Goal: Task Accomplishment & Management: Manage account settings

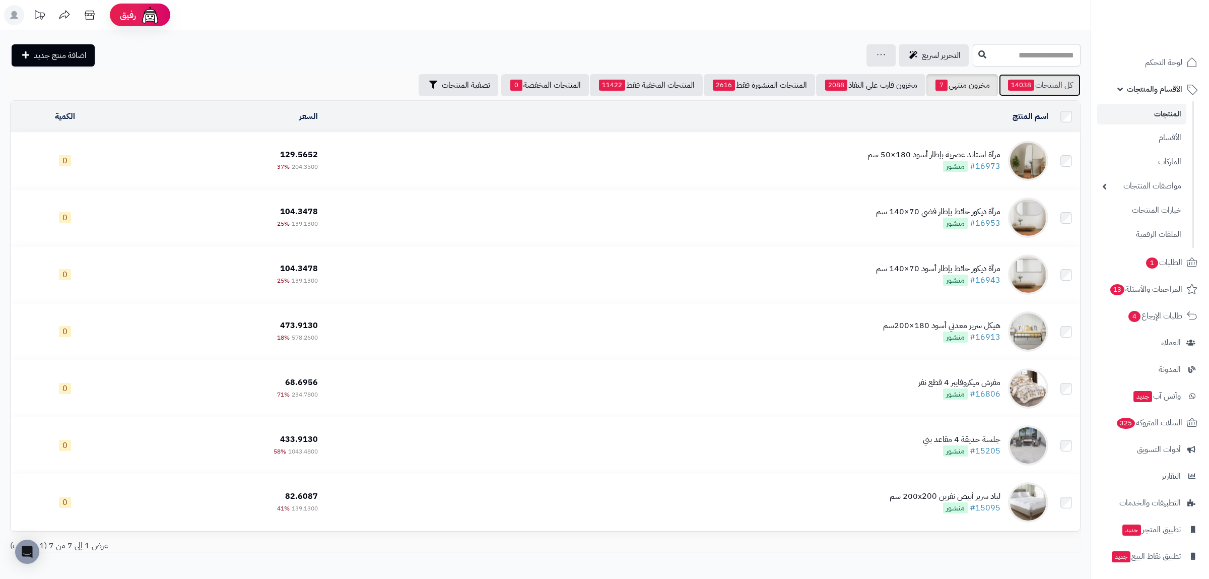
click at [1025, 86] on span "14038" at bounding box center [1021, 85] width 26 height 11
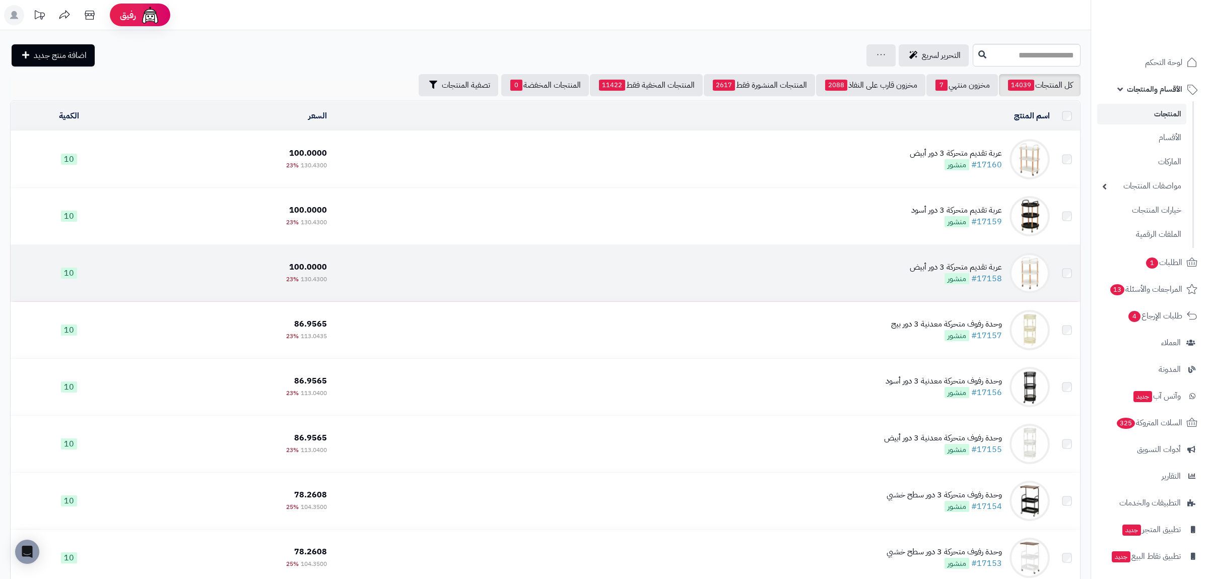
scroll to position [235, 0]
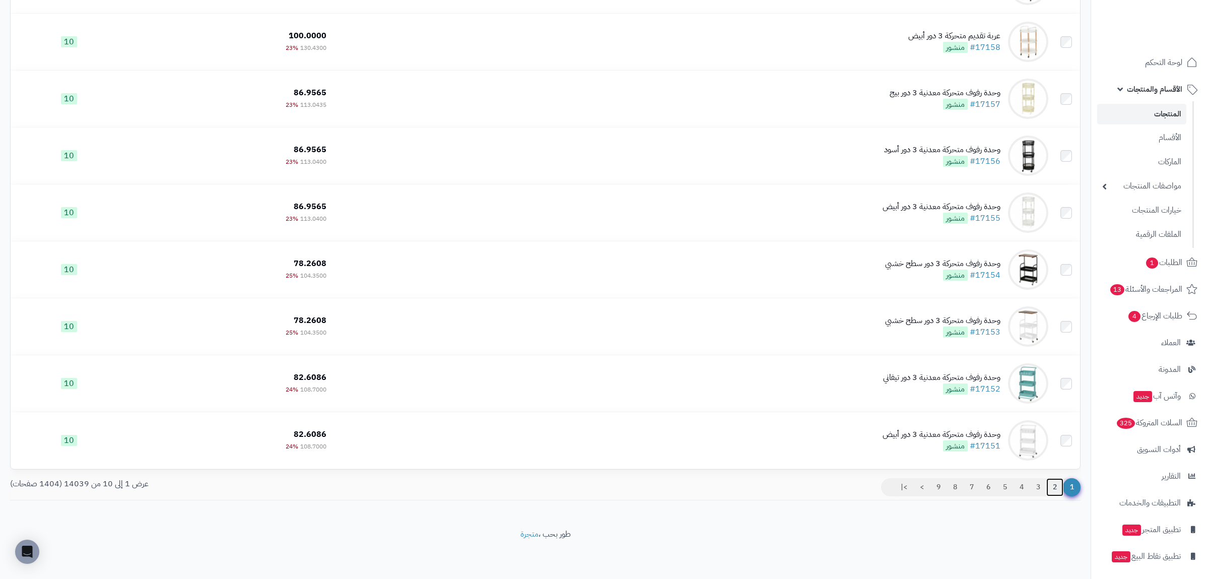
click at [1051, 493] on link "2" at bounding box center [1054, 487] width 17 height 18
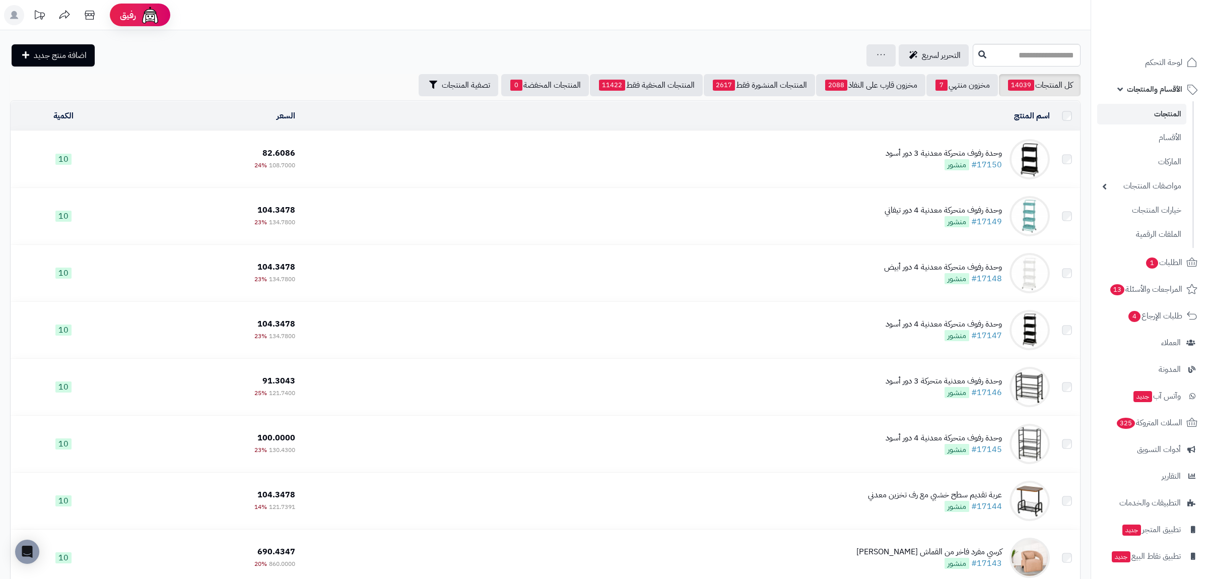
scroll to position [235, 0]
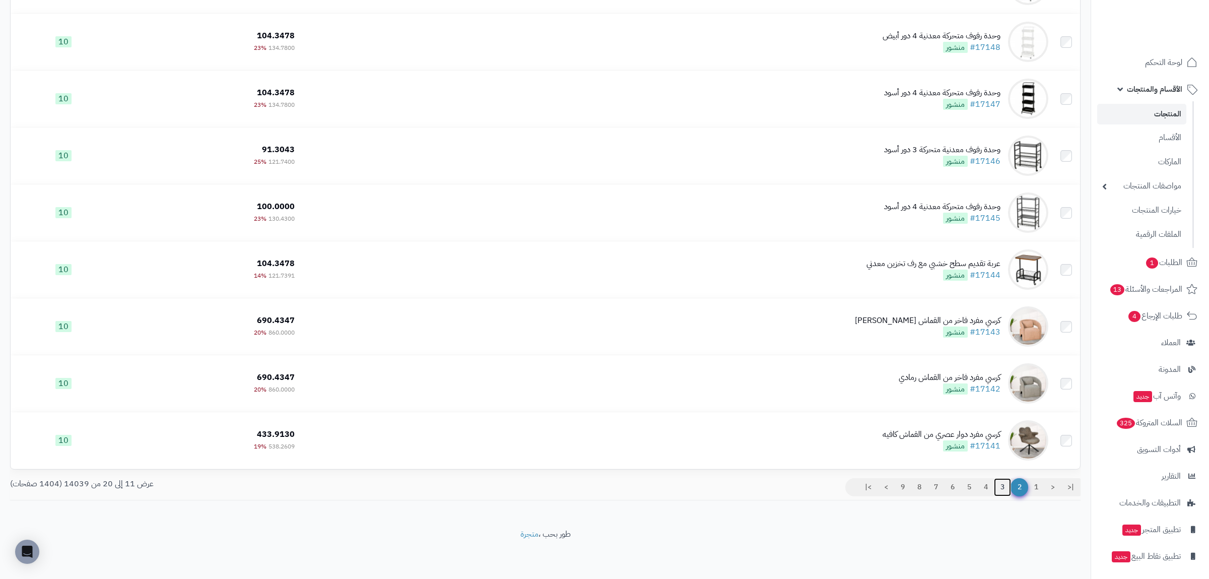
click at [1005, 486] on link "3" at bounding box center [1002, 487] width 17 height 18
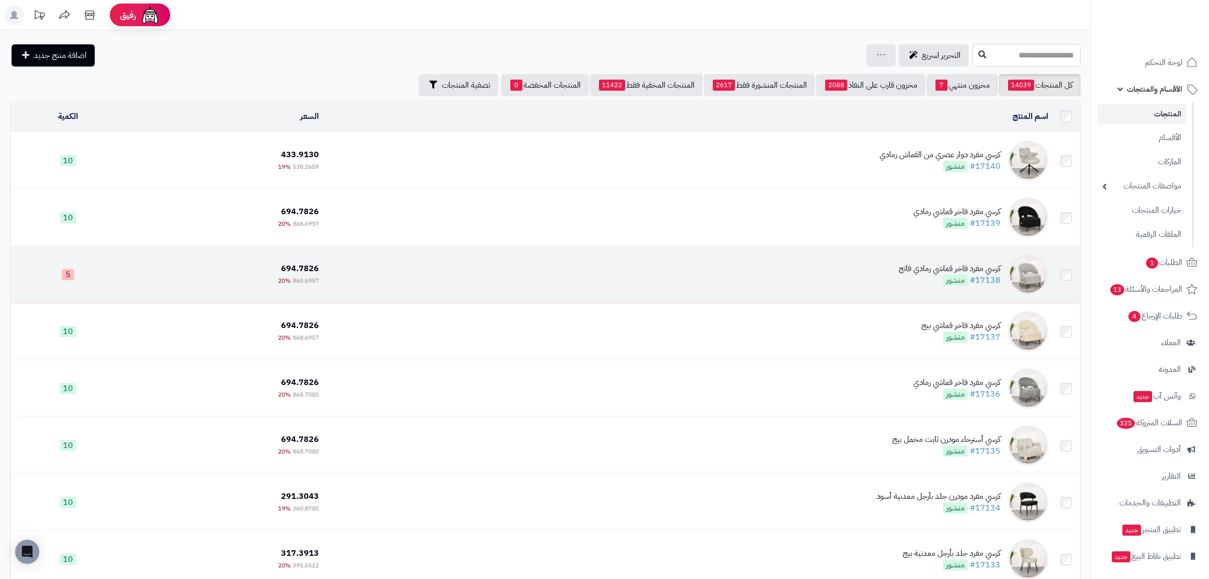
scroll to position [235, 0]
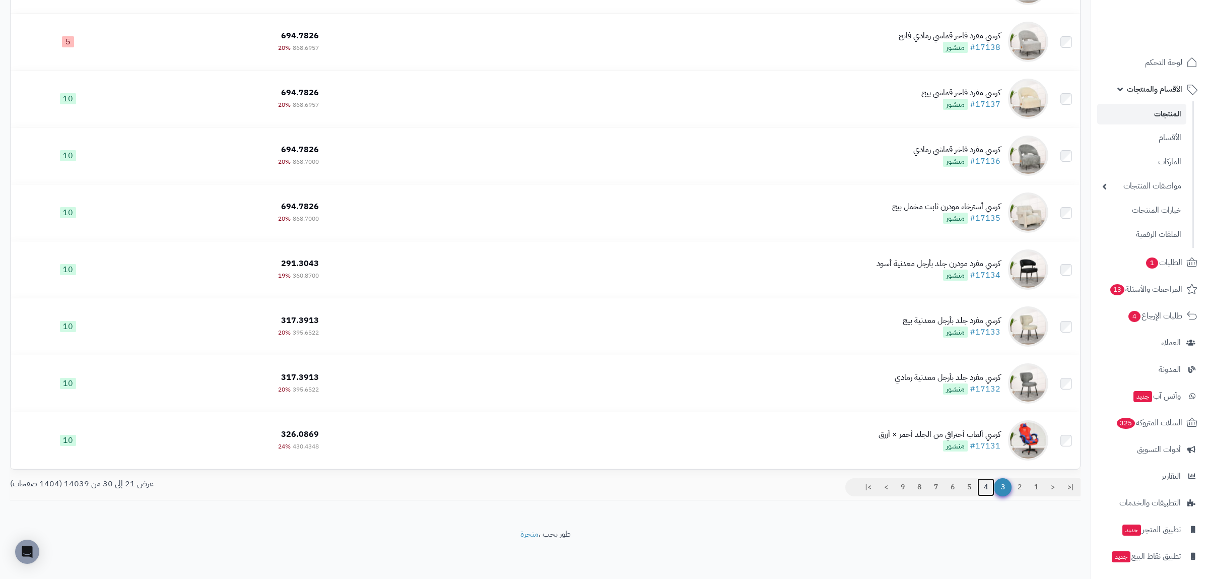
click at [979, 490] on link "4" at bounding box center [985, 487] width 17 height 18
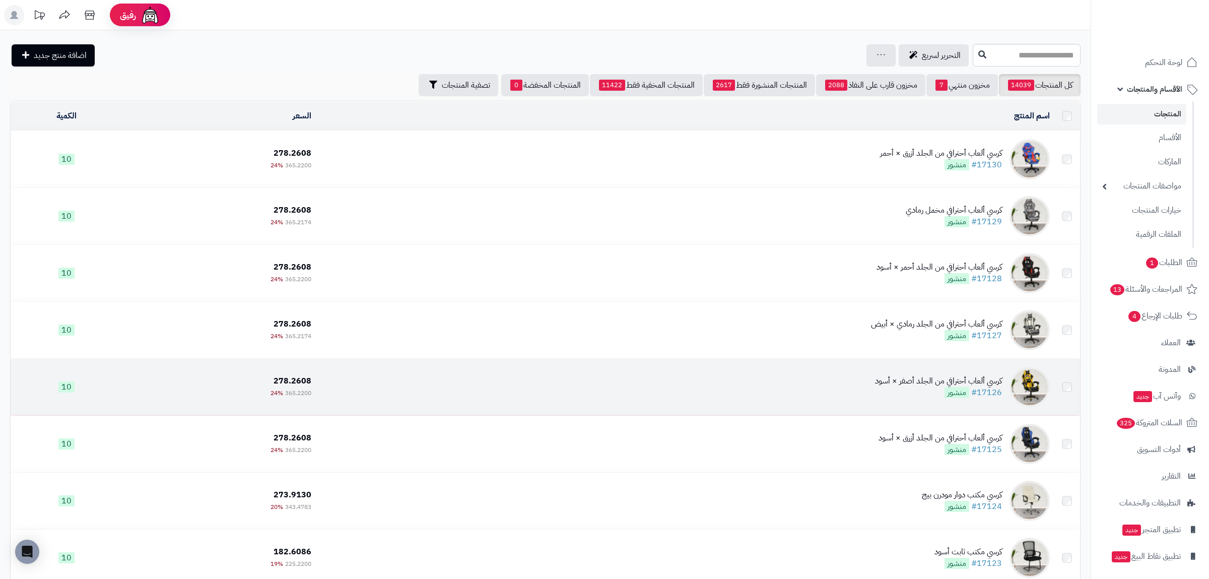
scroll to position [235, 0]
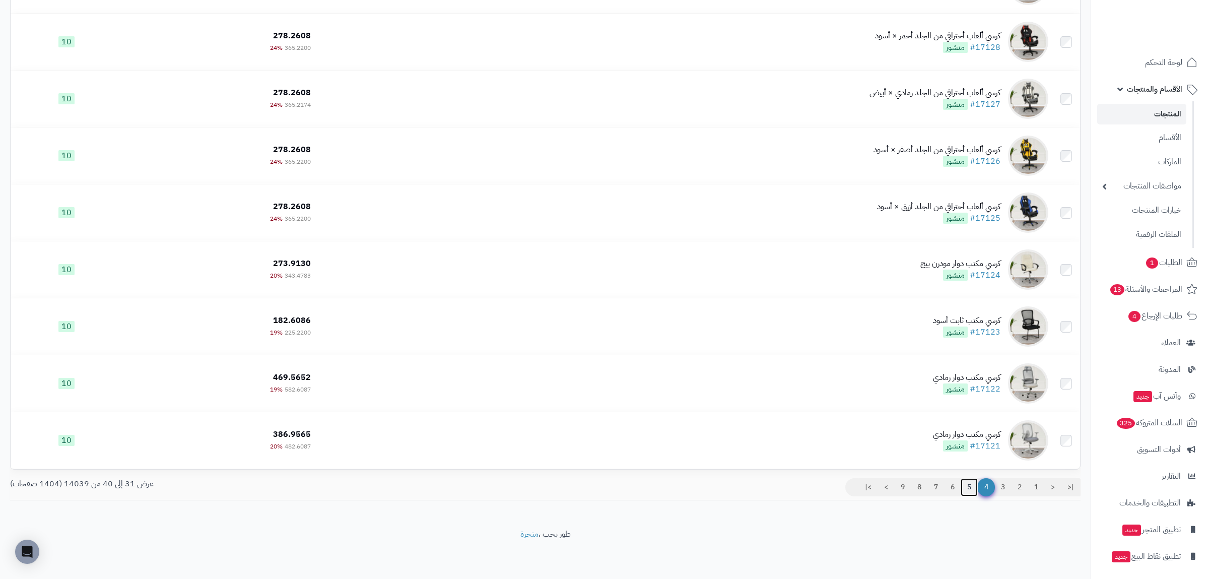
click at [971, 488] on link "5" at bounding box center [968, 487] width 17 height 18
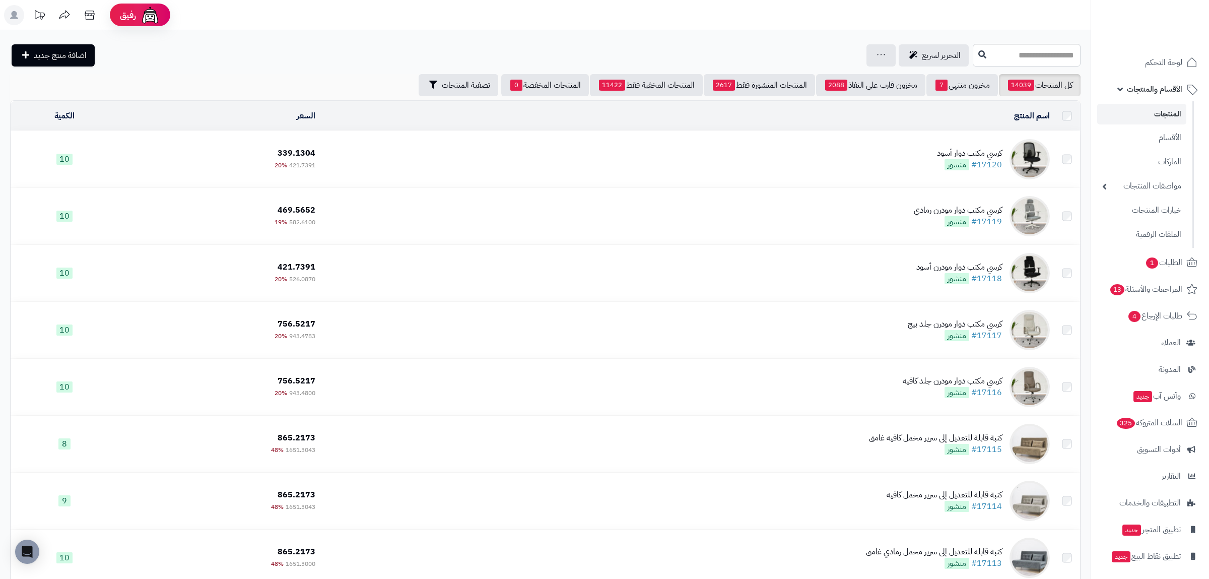
scroll to position [235, 0]
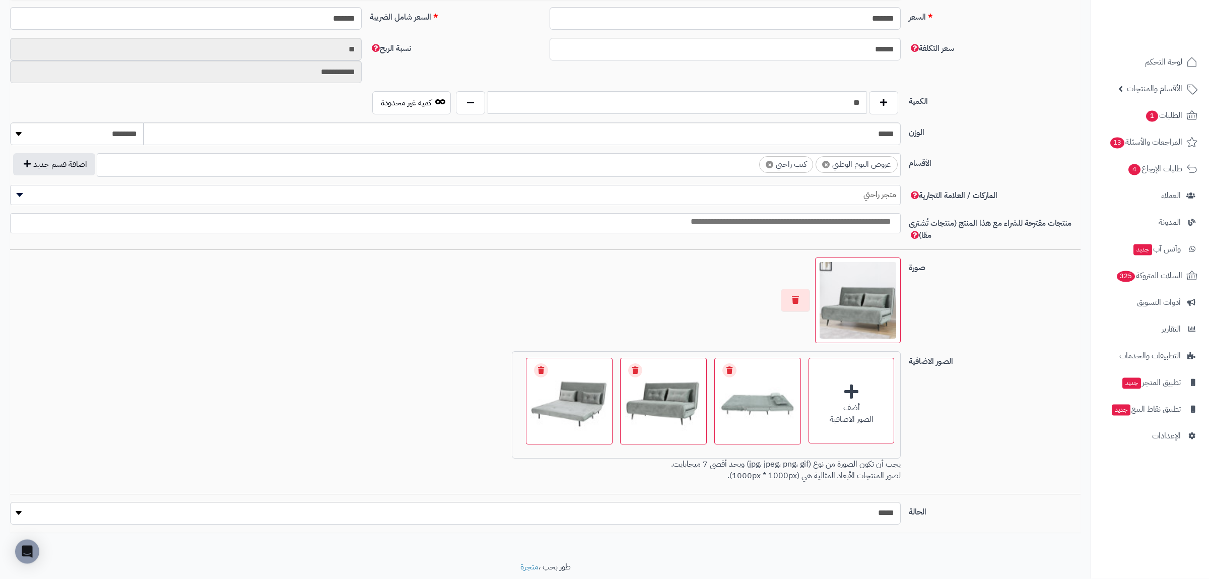
scroll to position [462, 0]
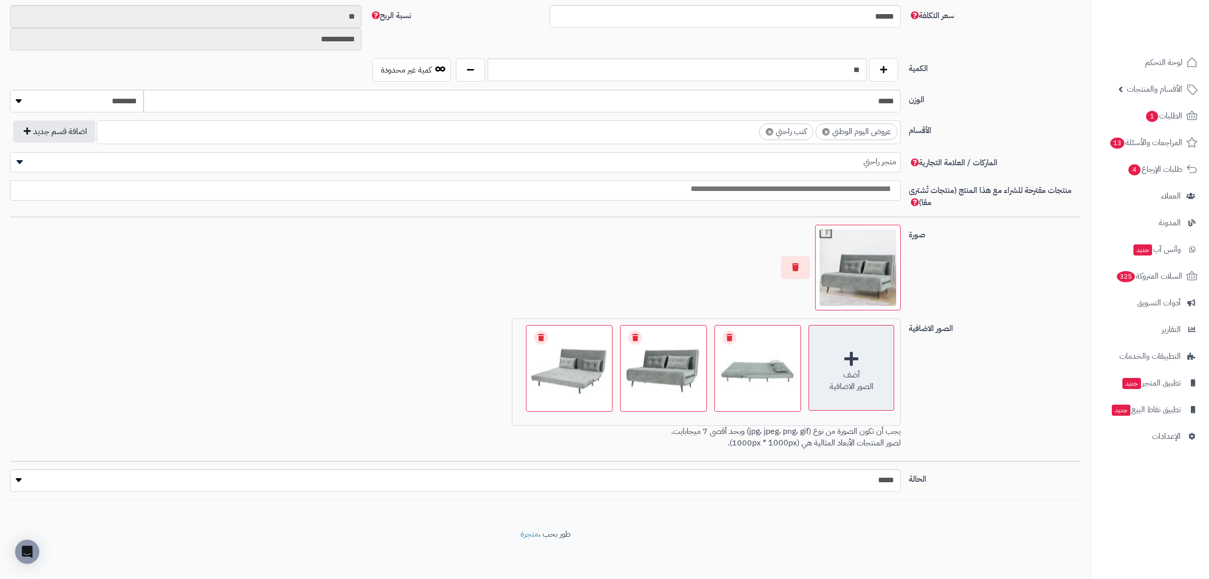
click at [837, 378] on div "أضف" at bounding box center [851, 375] width 85 height 12
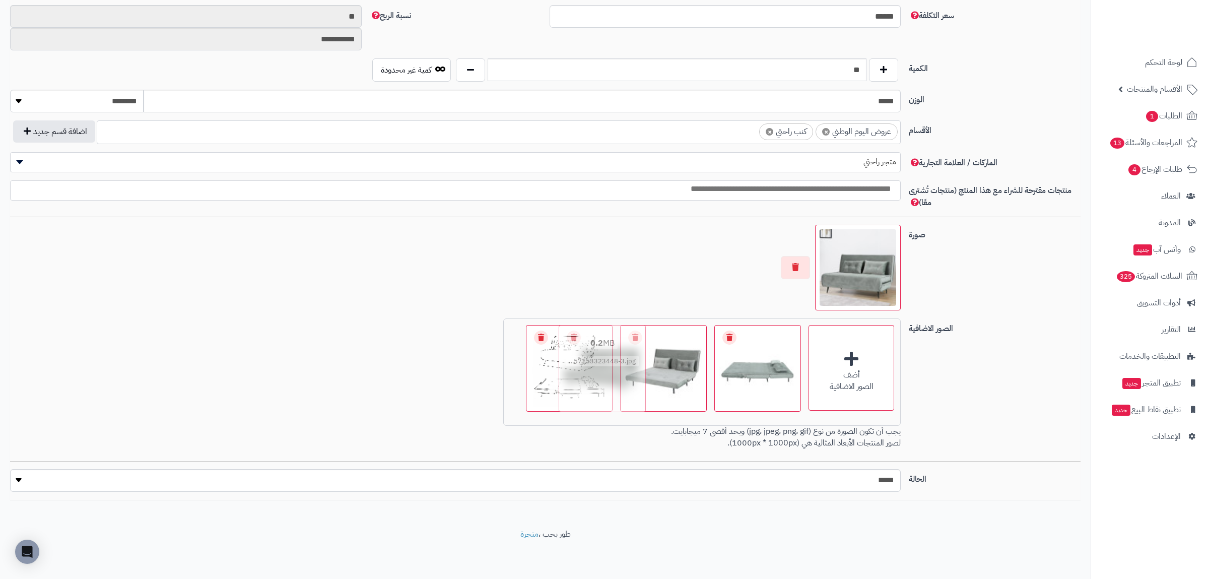
drag, startPoint x: 649, startPoint y: 393, endPoint x: 589, endPoint y: 393, distance: 60.4
click at [589, 393] on img at bounding box center [603, 368] width 82 height 82
drag, startPoint x: 550, startPoint y: 386, endPoint x: 460, endPoint y: 383, distance: 90.7
click at [460, 383] on div "أضف الصور الاضافية اختر الصور الاضافية 98.6 KB catalog/1757153323446-2.jpg Chec…" at bounding box center [455, 385] width 898 height 134
drag, startPoint x: 490, startPoint y: 383, endPoint x: 637, endPoint y: 386, distance: 146.6
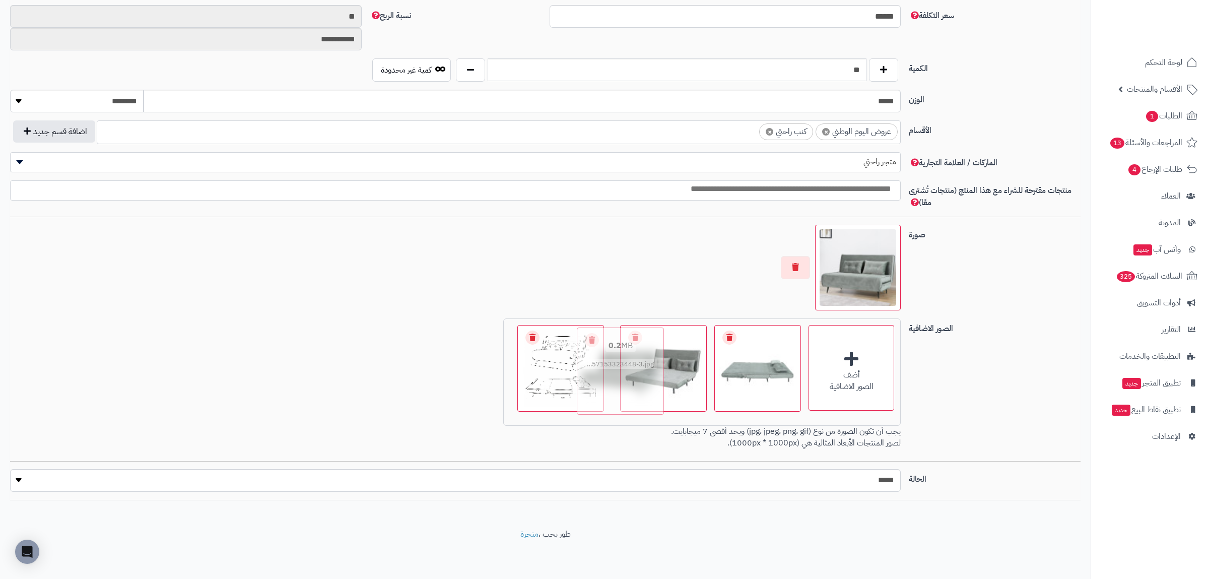
click at [637, 386] on img at bounding box center [621, 371] width 82 height 82
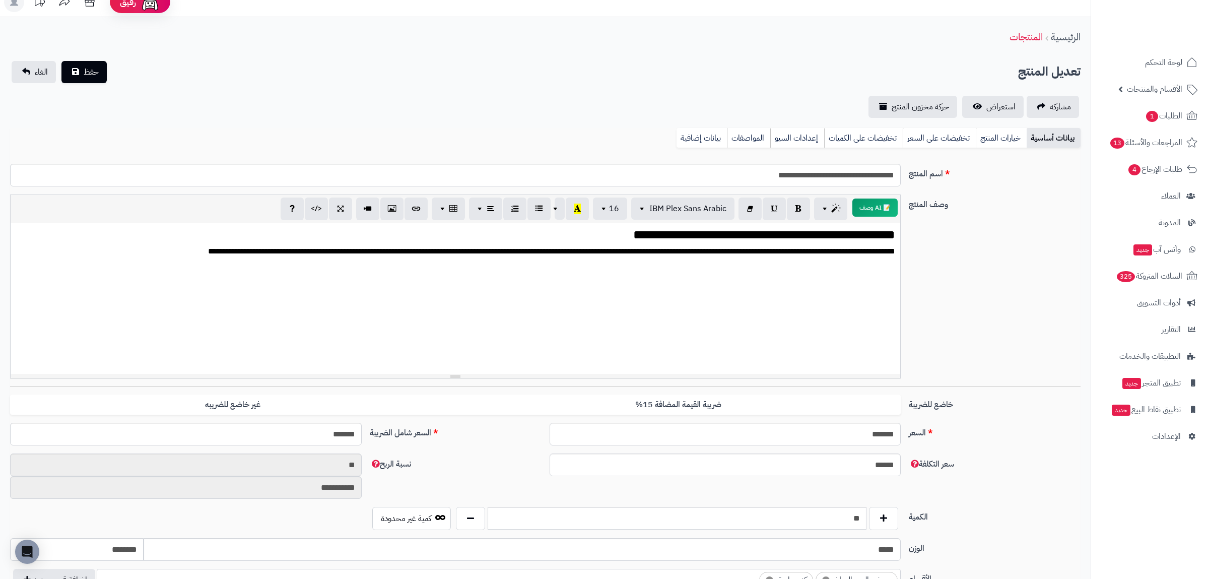
scroll to position [0, 0]
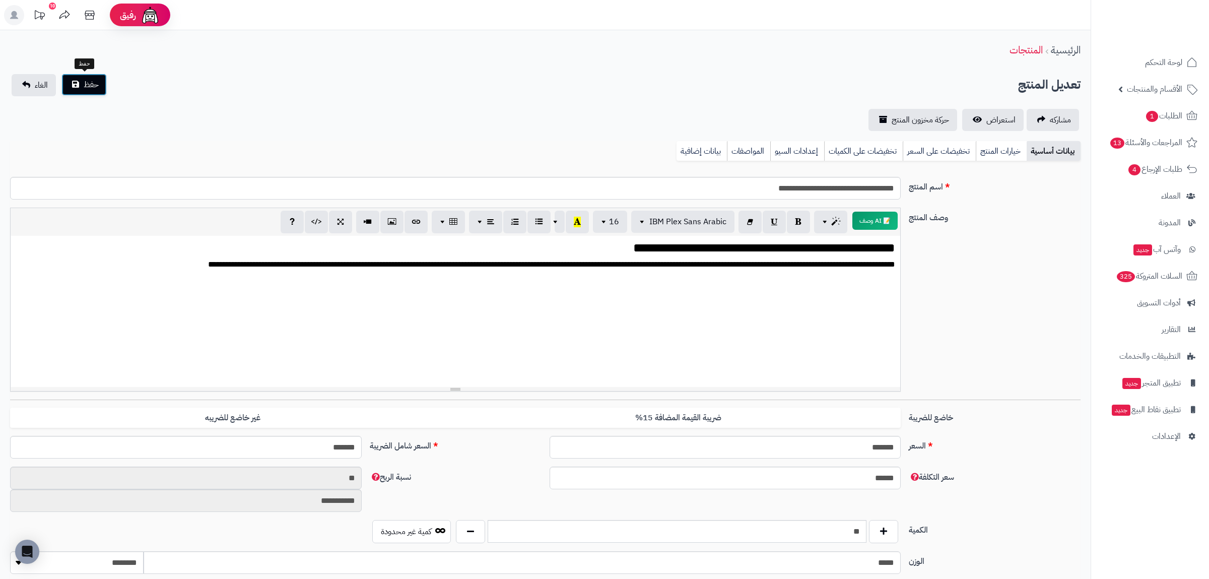
click at [86, 86] on span "حفظ" at bounding box center [91, 85] width 15 height 12
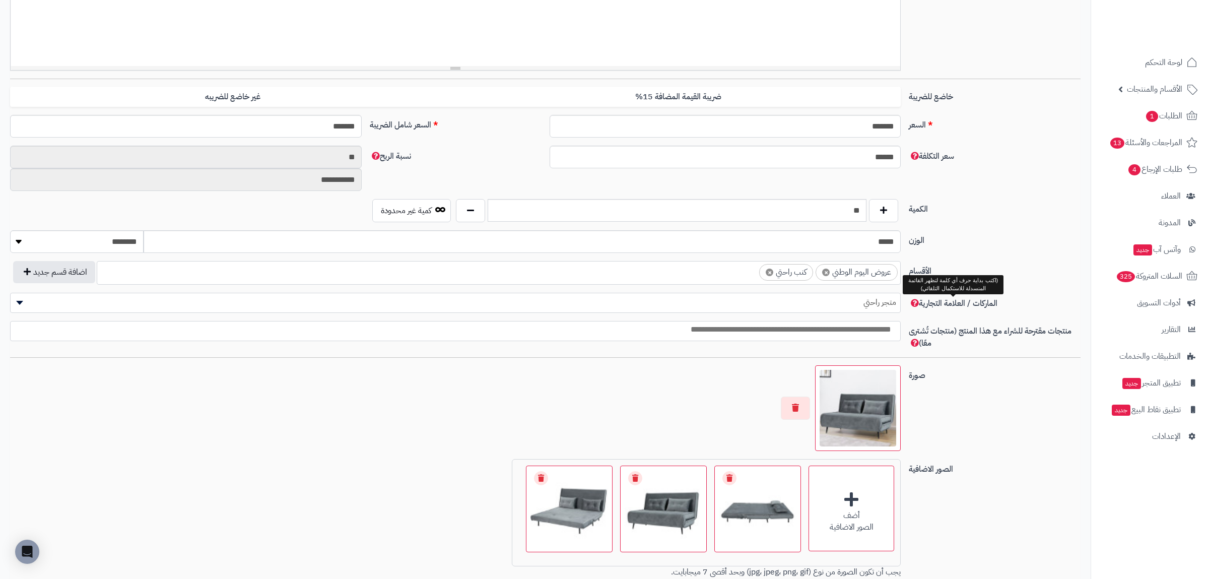
scroll to position [462, 0]
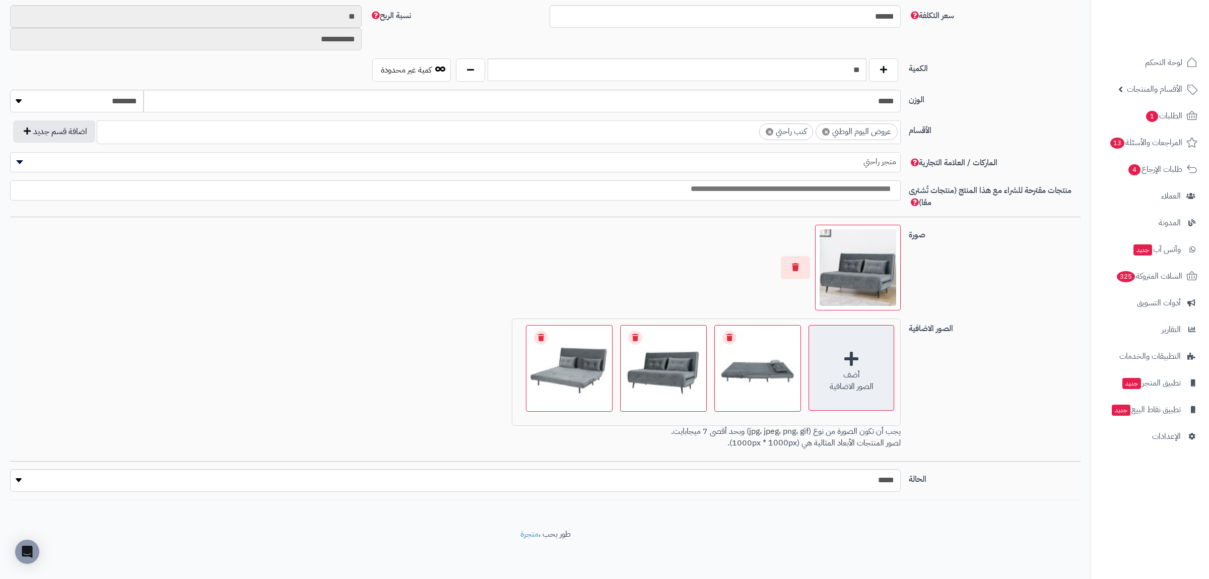
click at [848, 376] on div "أضف" at bounding box center [851, 375] width 85 height 12
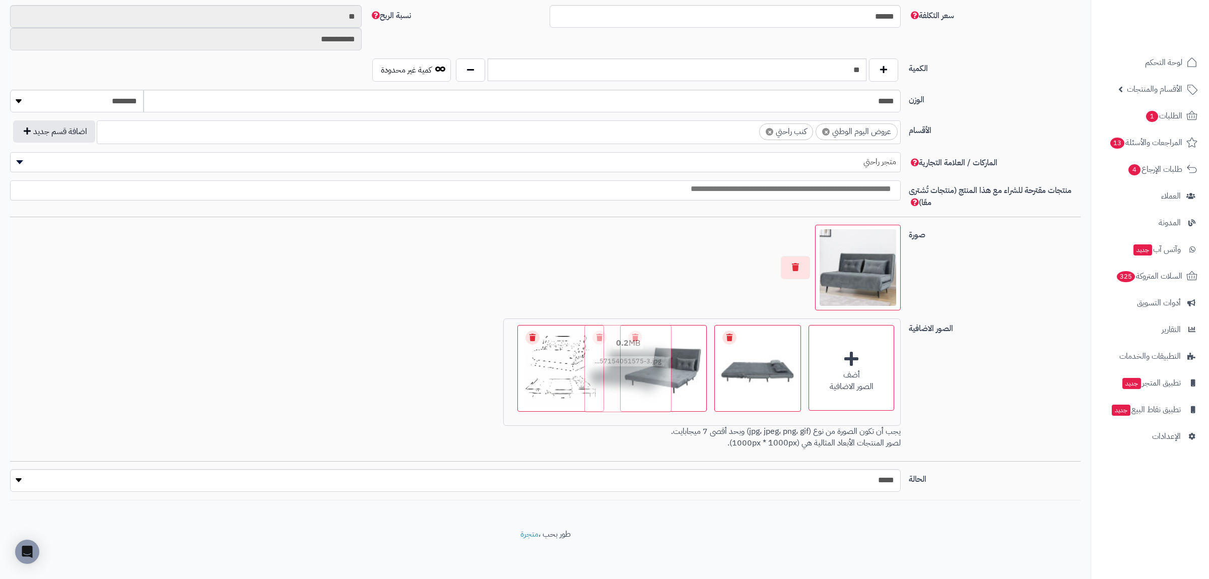
drag, startPoint x: 654, startPoint y: 390, endPoint x: 619, endPoint y: 388, distance: 34.8
click at [619, 388] on img at bounding box center [629, 368] width 82 height 82
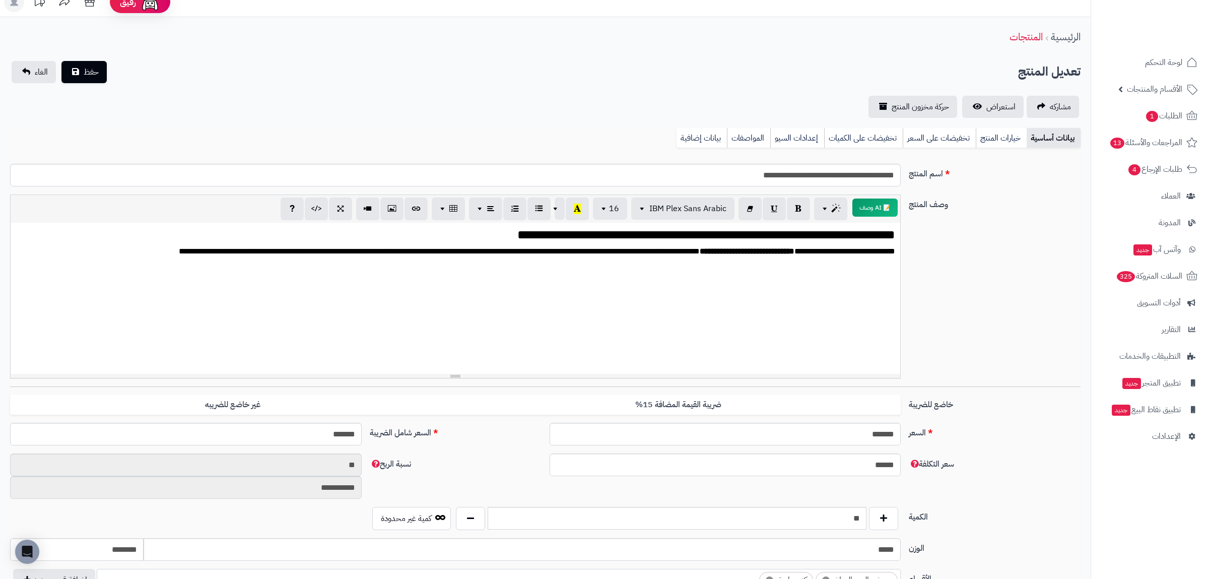
scroll to position [0, 0]
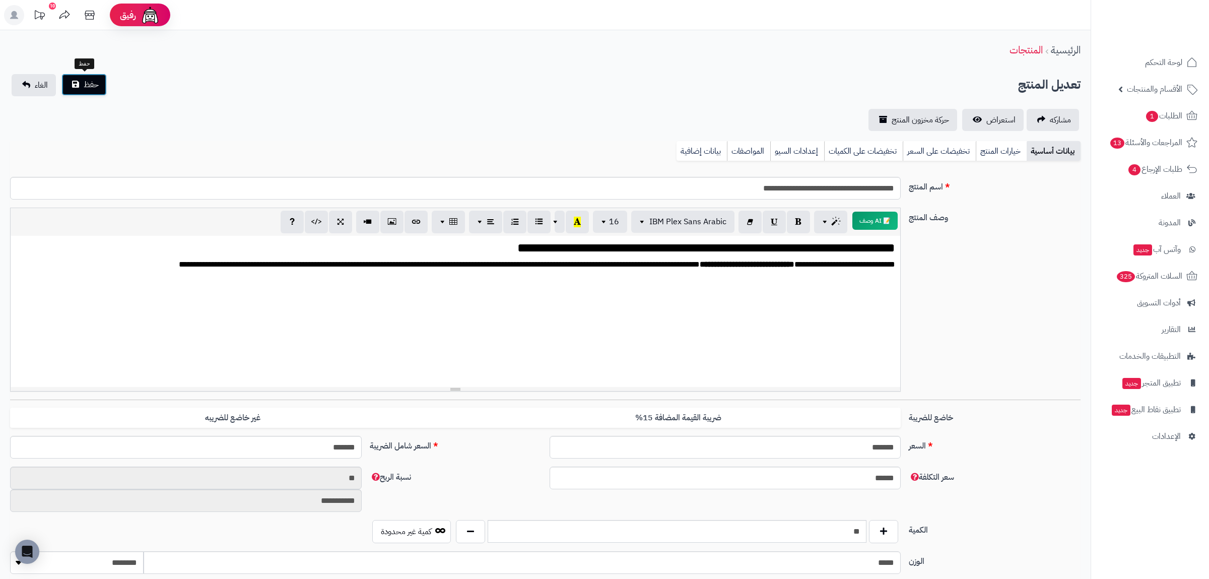
click at [90, 86] on span "حفظ" at bounding box center [91, 85] width 15 height 12
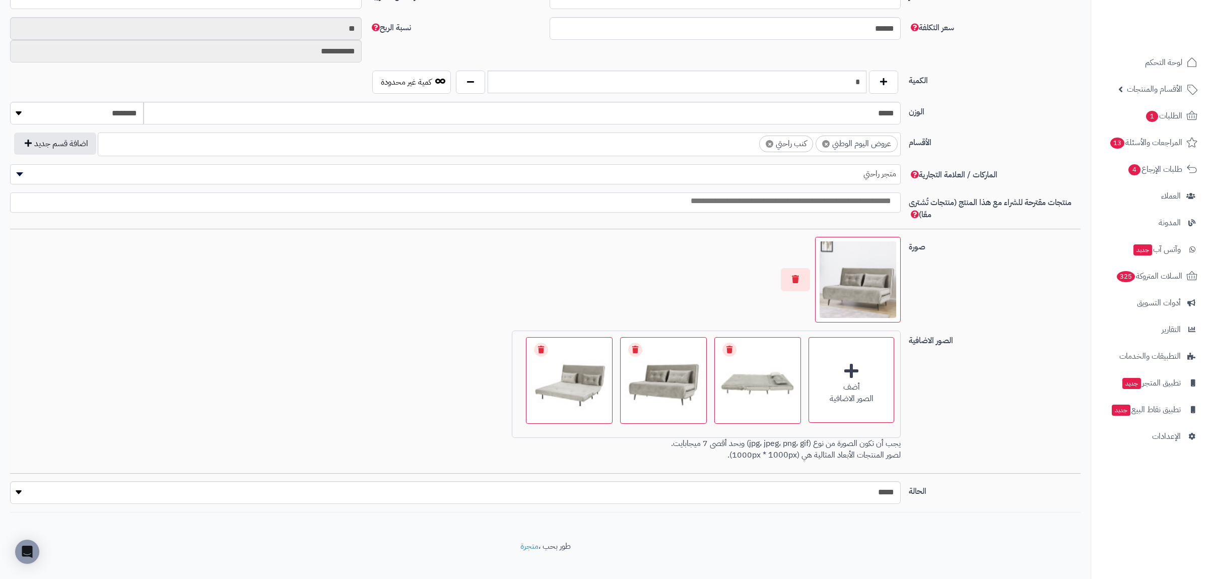
scroll to position [462, 0]
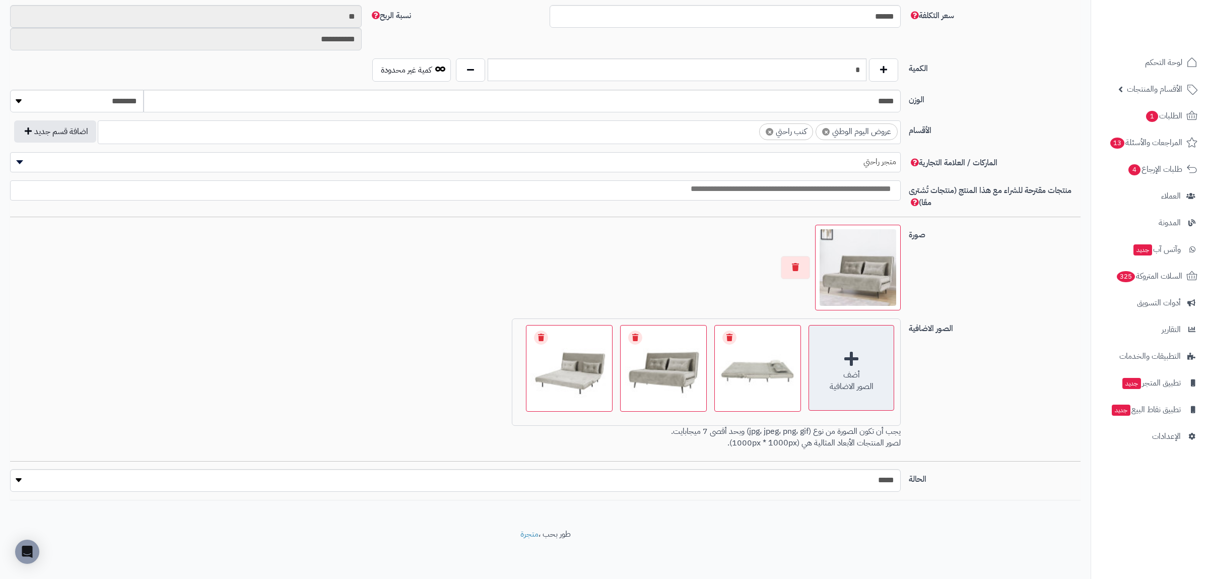
click at [849, 369] on div "أضف" at bounding box center [851, 375] width 85 height 12
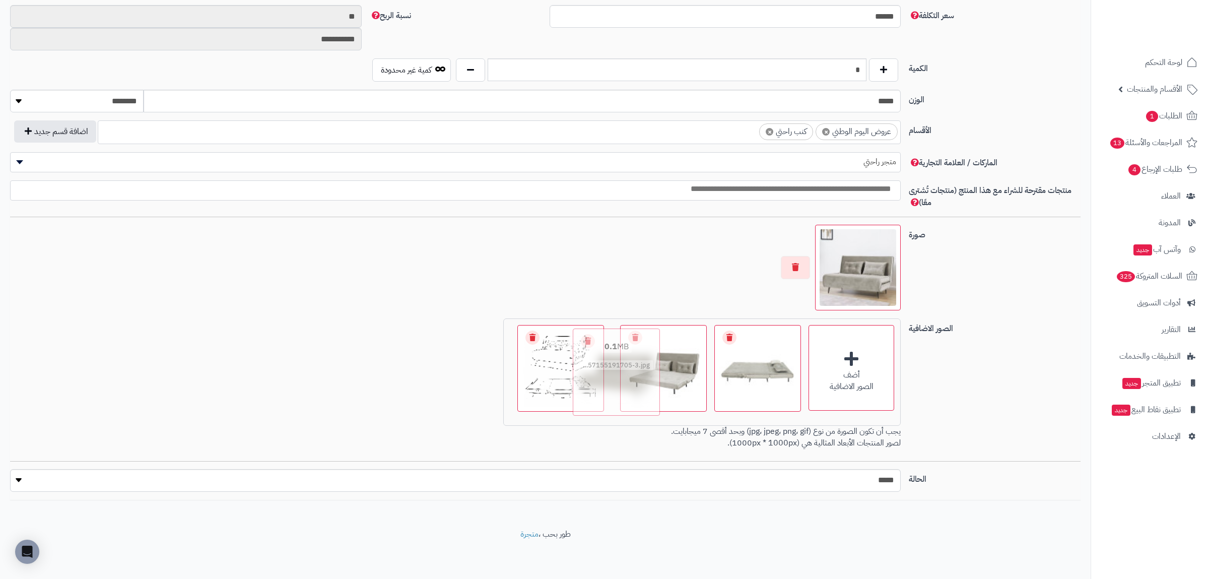
drag, startPoint x: 676, startPoint y: 395, endPoint x: 630, endPoint y: 399, distance: 46.5
click at [630, 399] on img at bounding box center [617, 372] width 82 height 82
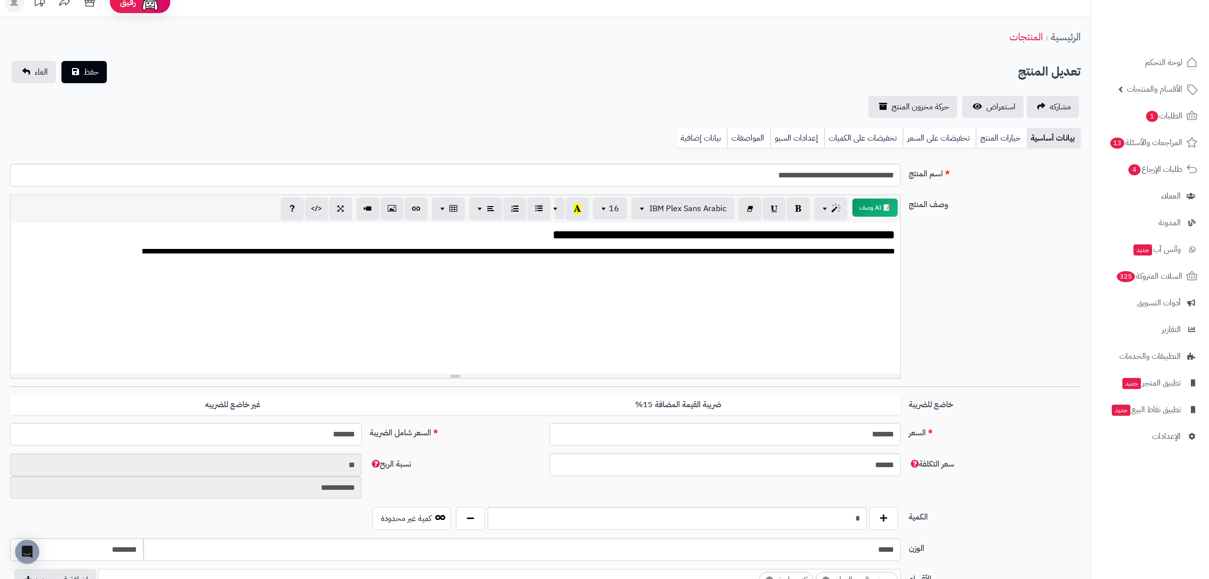
scroll to position [0, 0]
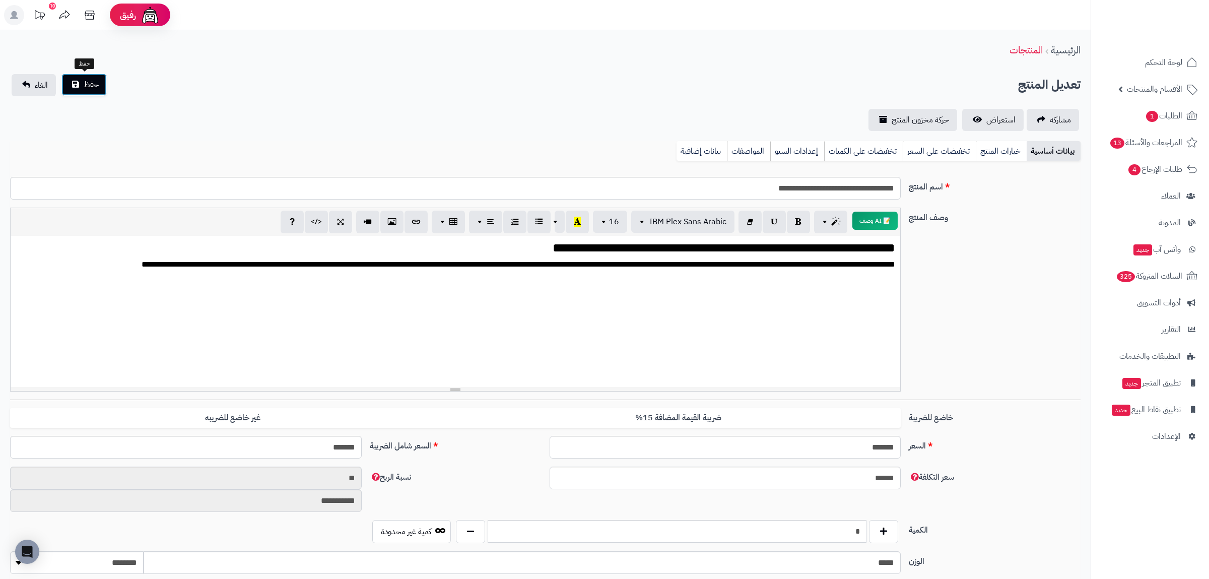
click at [86, 85] on span "حفظ" at bounding box center [91, 85] width 15 height 12
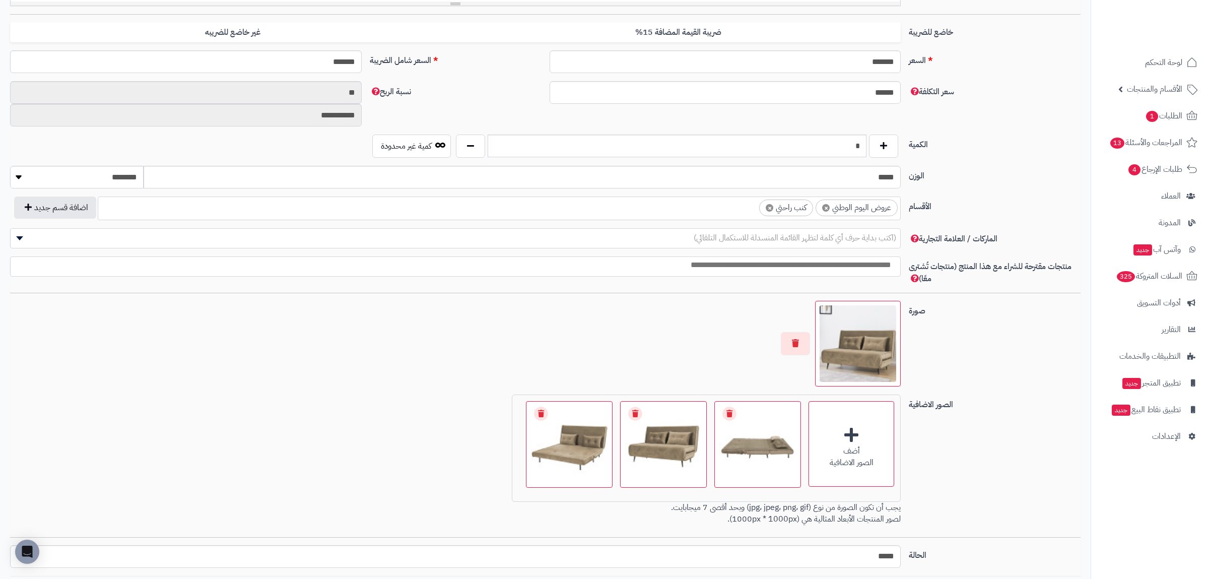
scroll to position [462, 0]
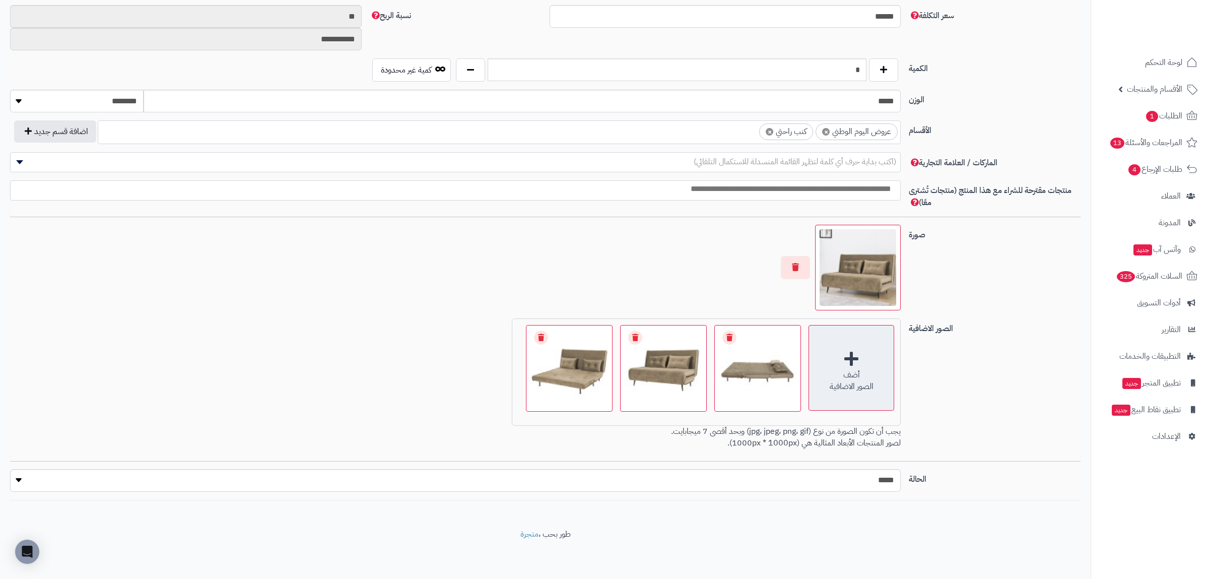
click at [859, 395] on div "أضف الصور الاضافية" at bounding box center [851, 368] width 86 height 86
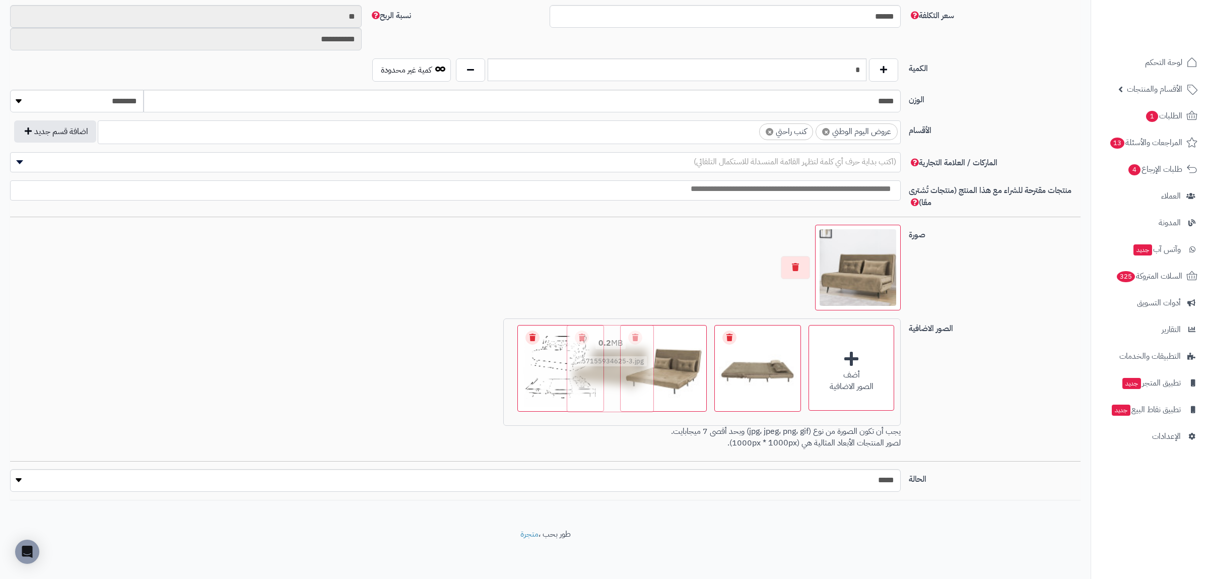
drag, startPoint x: 672, startPoint y: 393, endPoint x: 620, endPoint y: 392, distance: 52.4
click at [620, 392] on img at bounding box center [611, 368] width 82 height 82
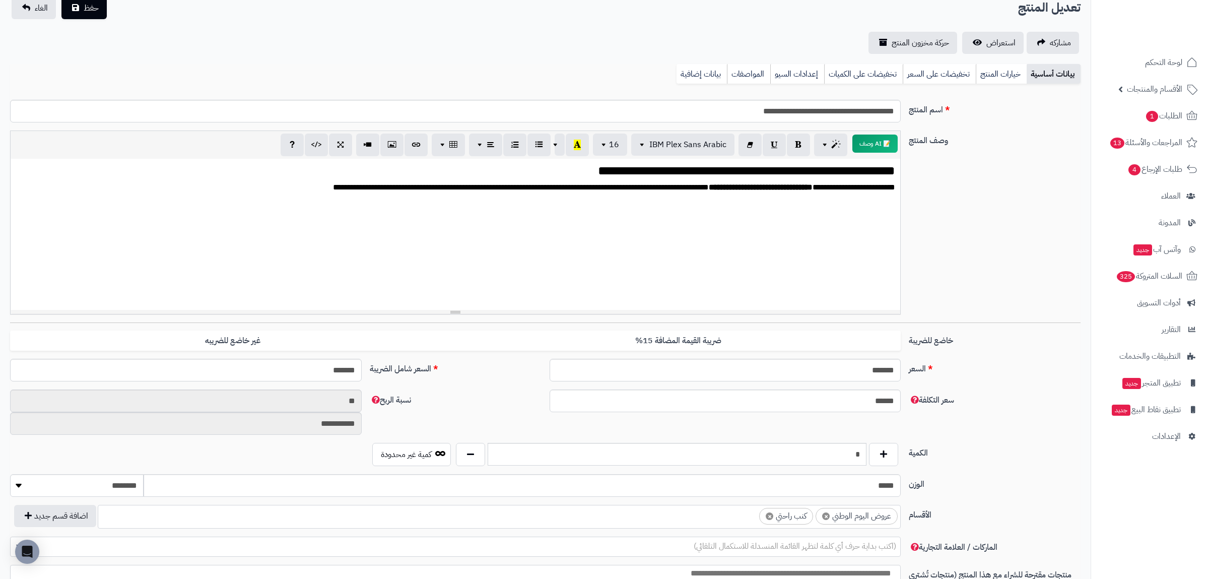
scroll to position [0, 0]
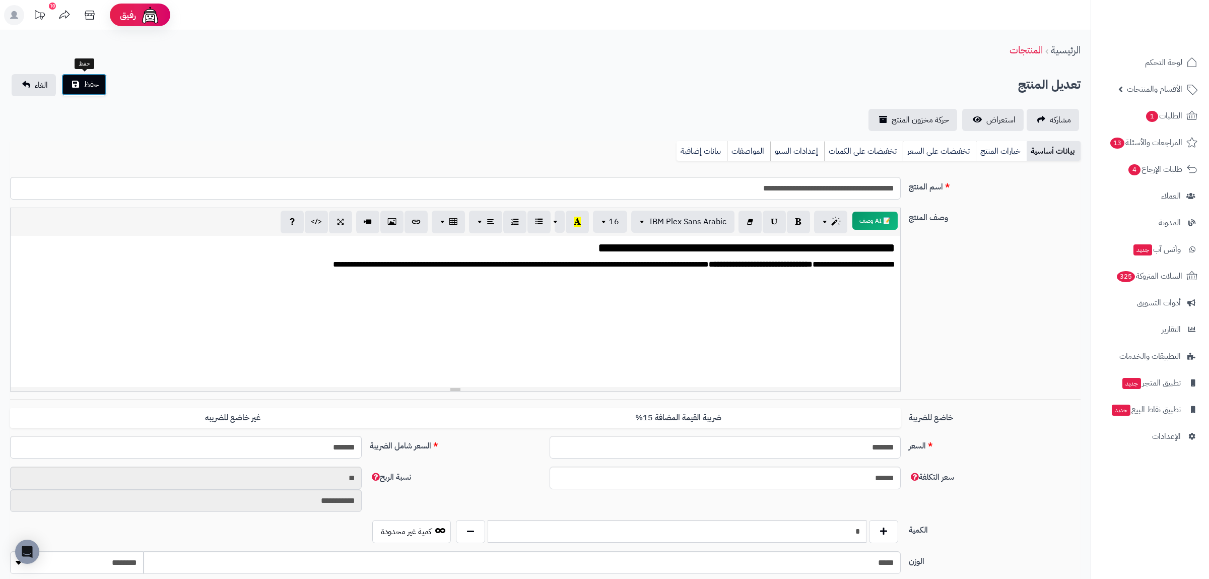
click at [88, 82] on span "حفظ" at bounding box center [91, 85] width 15 height 12
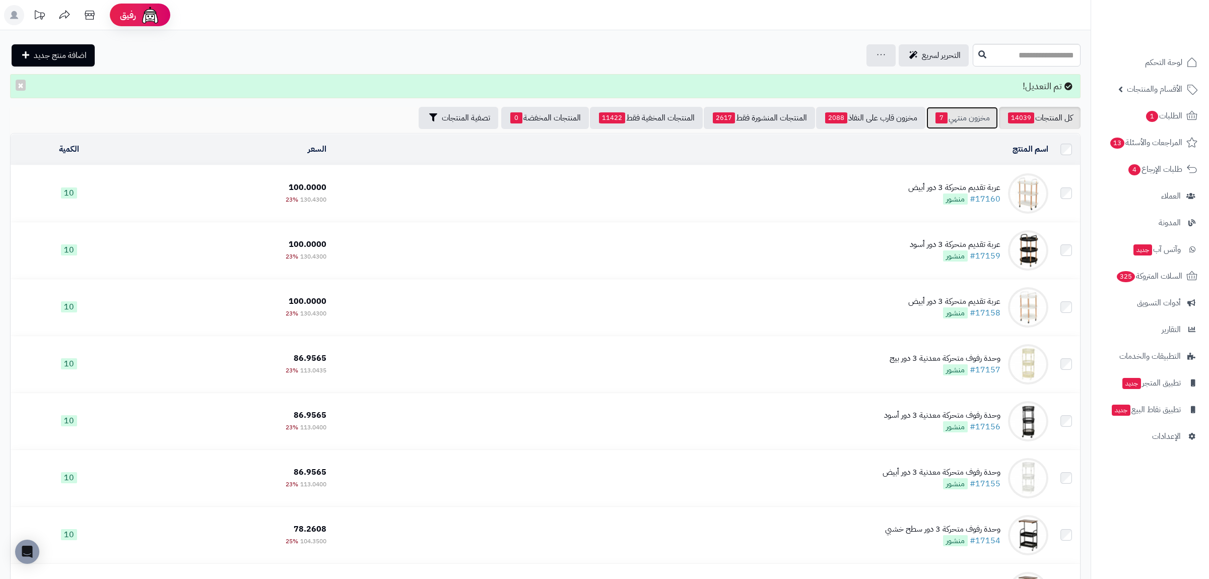
click at [946, 118] on link "مخزون منتهي 7" at bounding box center [962, 118] width 72 height 22
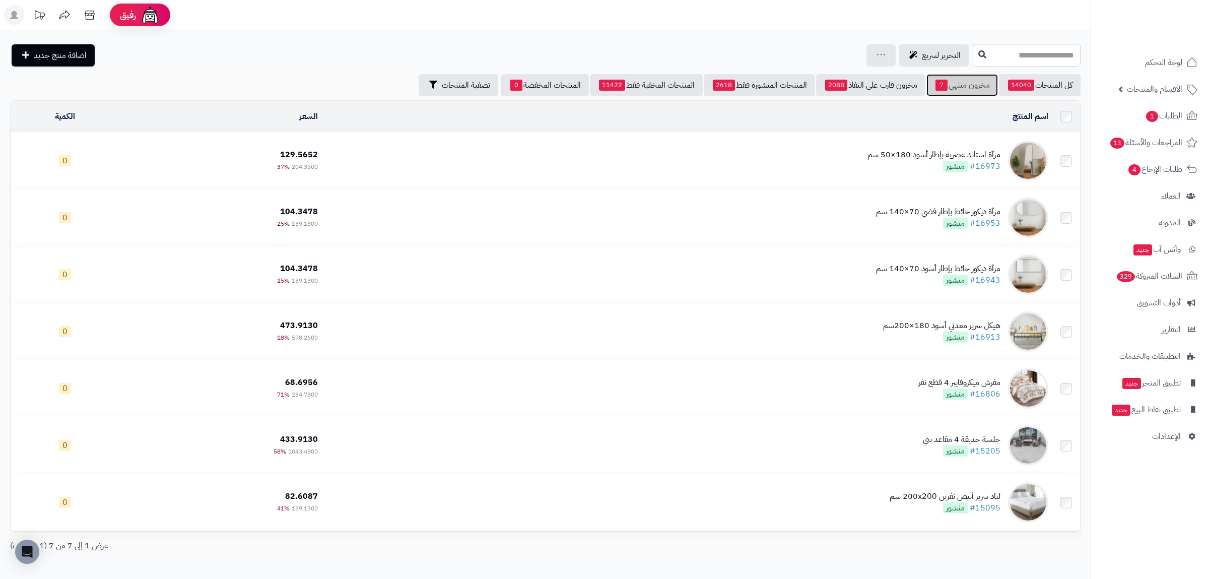
click at [959, 86] on link "مخزون منتهي 7" at bounding box center [962, 85] width 72 height 22
click at [966, 85] on link "مخزون منتهي 7" at bounding box center [962, 85] width 72 height 22
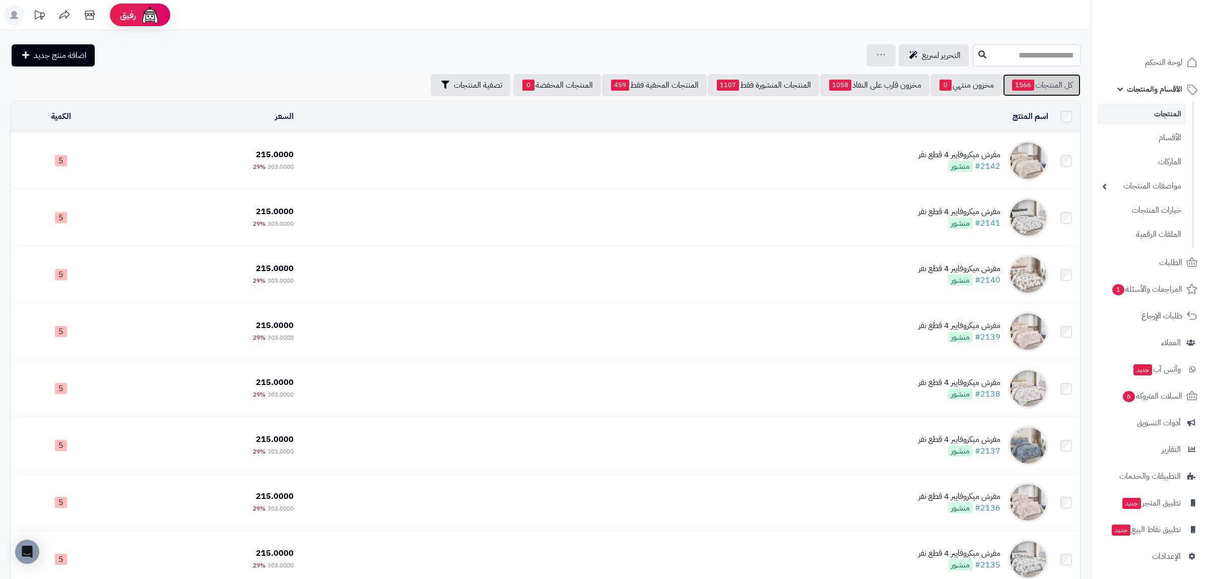
click at [1031, 81] on span "1566" at bounding box center [1023, 85] width 22 height 11
